Goal: Check status: Check status

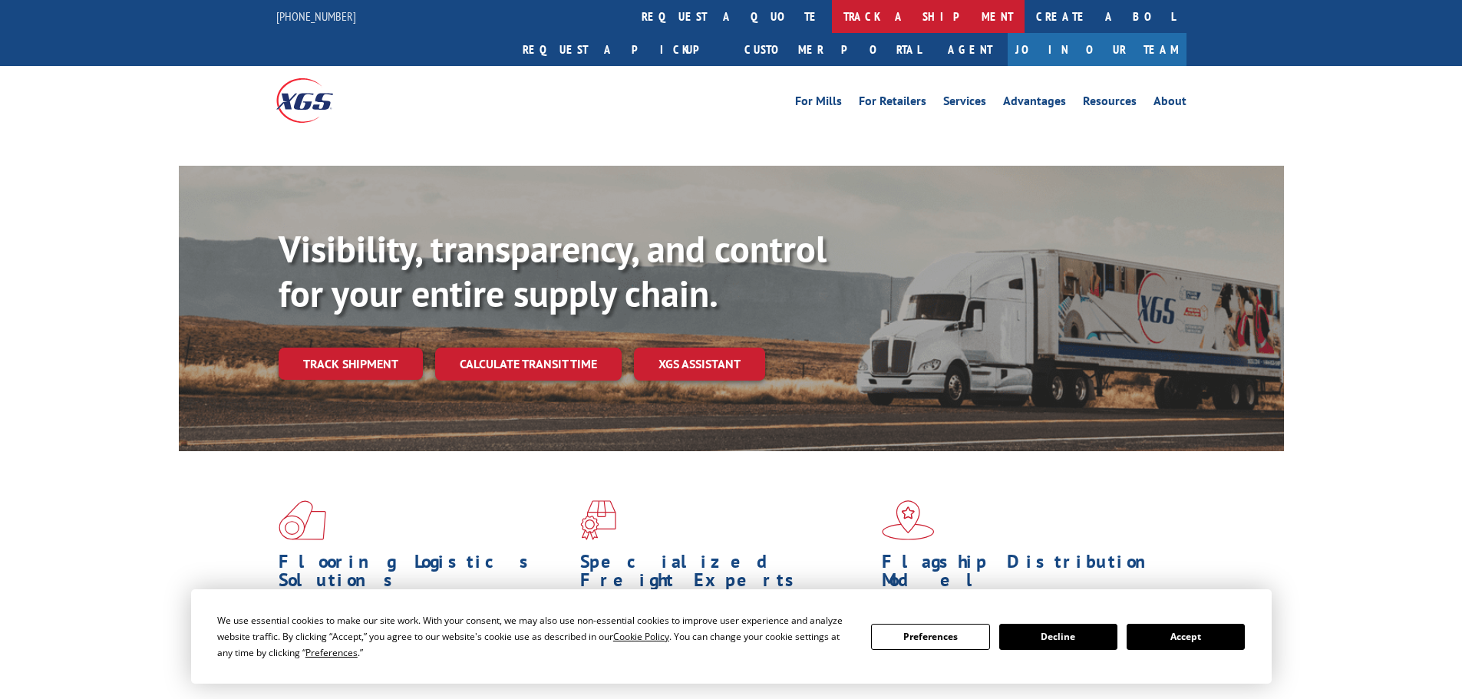
click at [832, 15] on link "track a shipment" at bounding box center [928, 16] width 193 height 33
click at [832, 21] on link "track a shipment" at bounding box center [928, 16] width 193 height 33
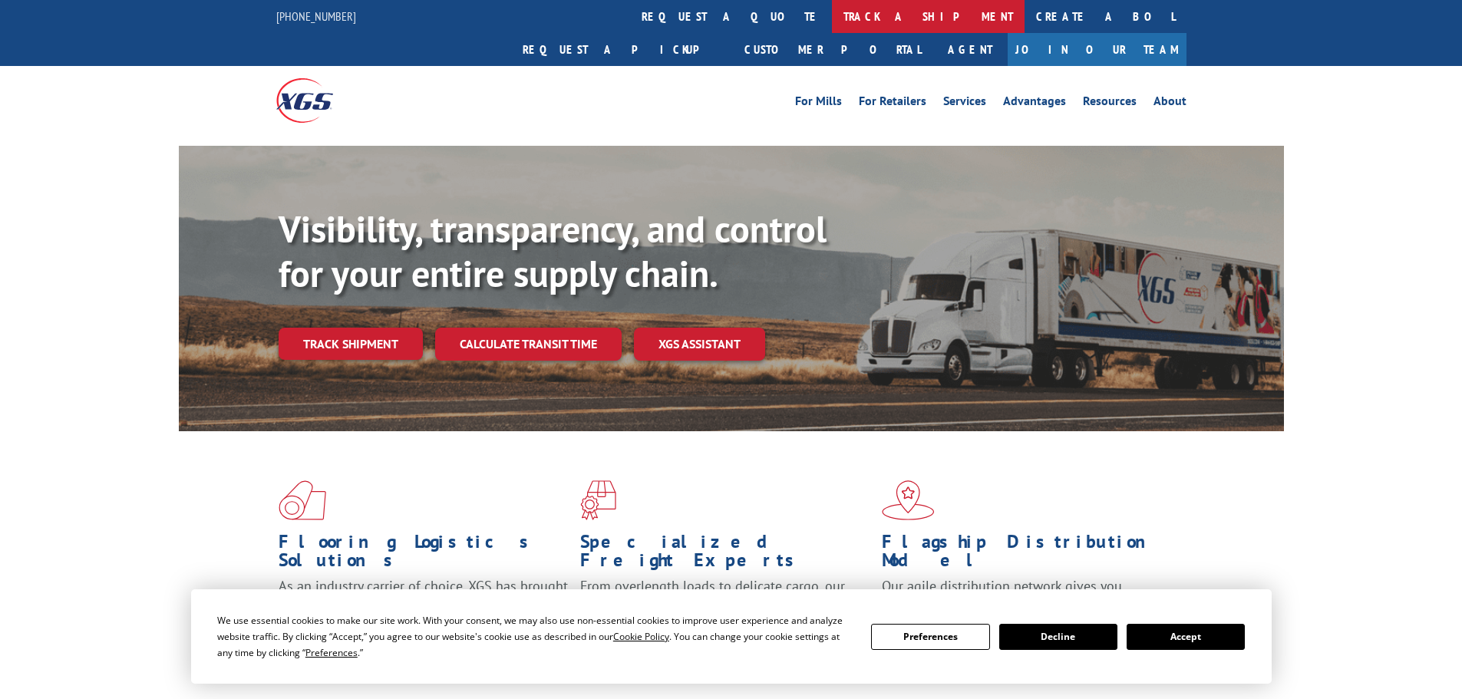
click at [832, 19] on link "track a shipment" at bounding box center [928, 16] width 193 height 33
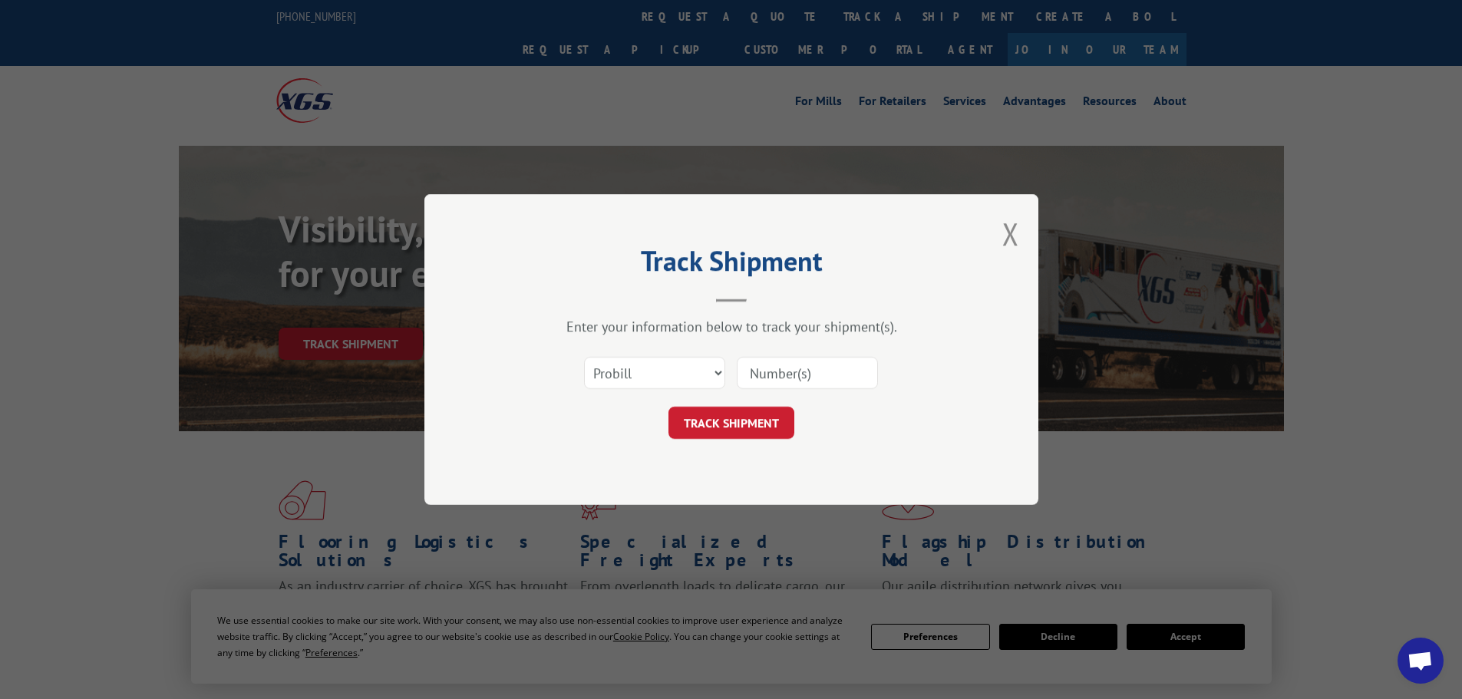
click at [773, 378] on input at bounding box center [807, 373] width 141 height 32
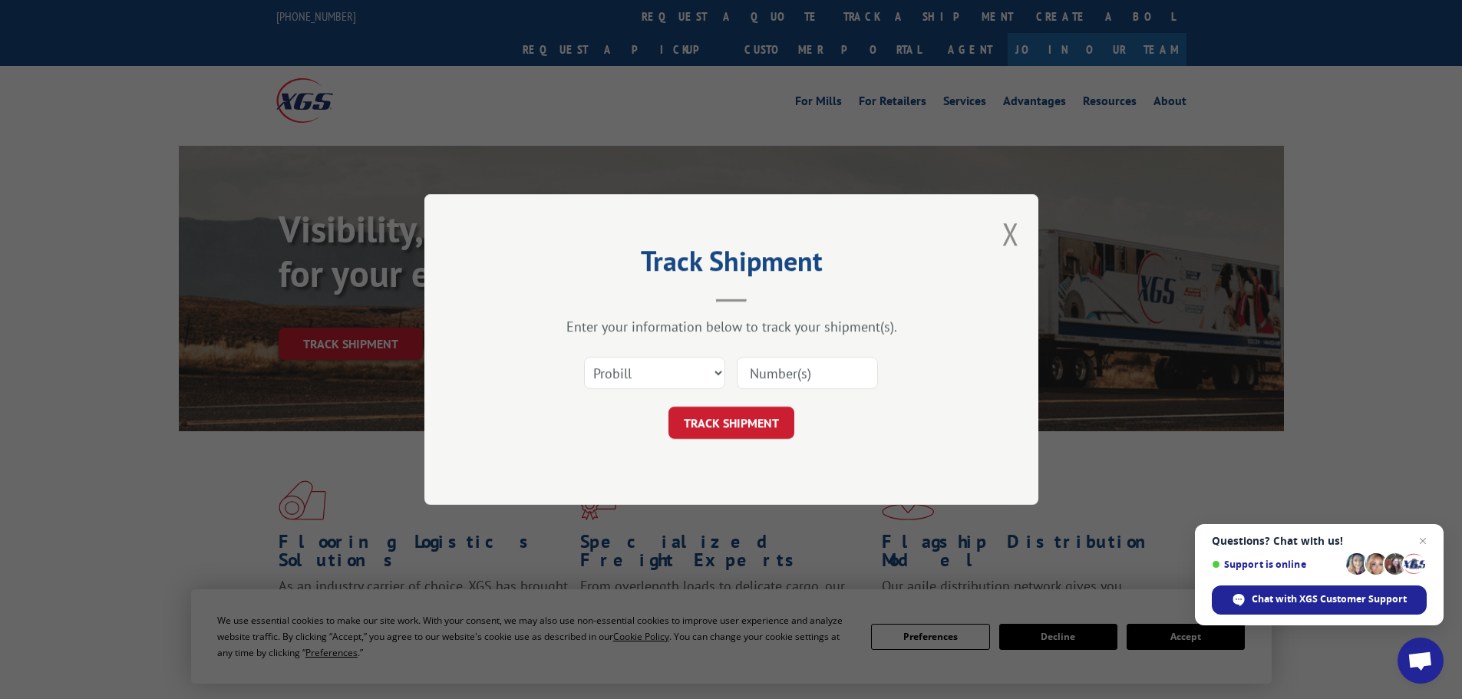
paste input "5543243"
type input "5543243"
click at [752, 424] on button "TRACK SHIPMENT" at bounding box center [731, 423] width 126 height 32
